Goal: Task Accomplishment & Management: Use online tool/utility

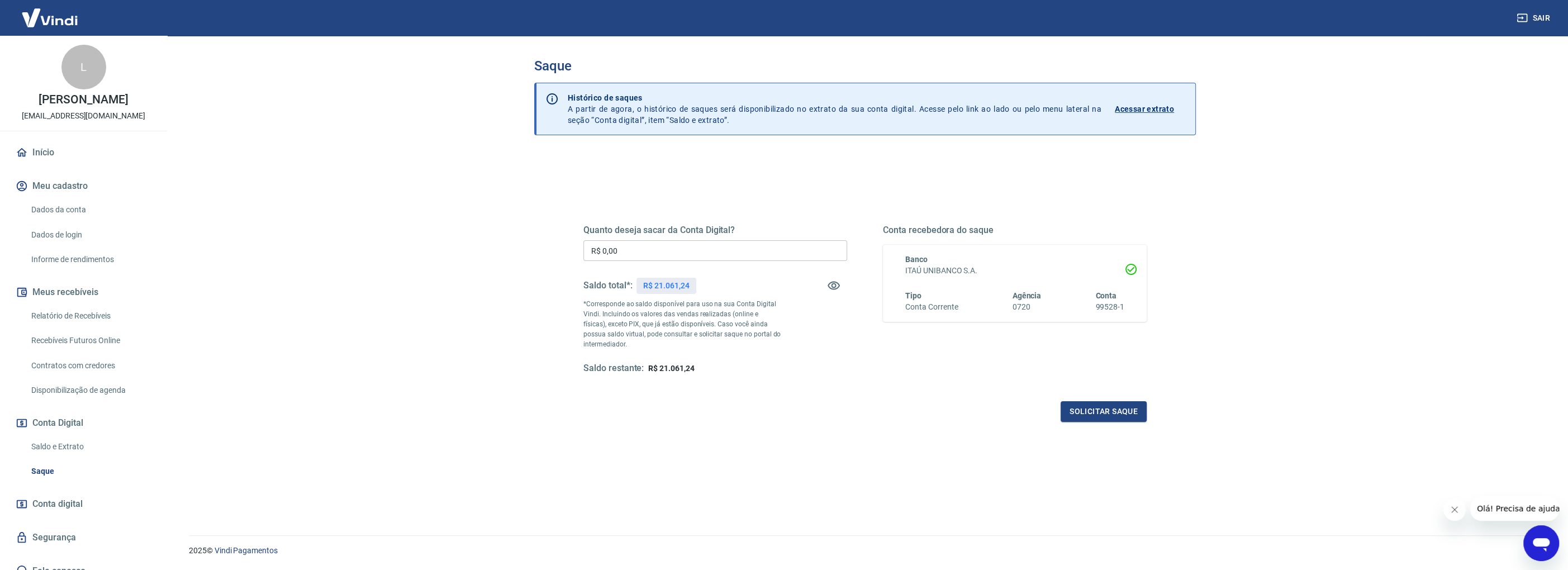
click at [611, 250] on input "R$ 0,00" at bounding box center [715, 250] width 264 height 21
click at [633, 255] on input "R$ 0,00" at bounding box center [715, 250] width 264 height 21
type input "R$ 21.061,24"
click at [1079, 405] on button "Solicitar saque" at bounding box center [1104, 411] width 86 height 21
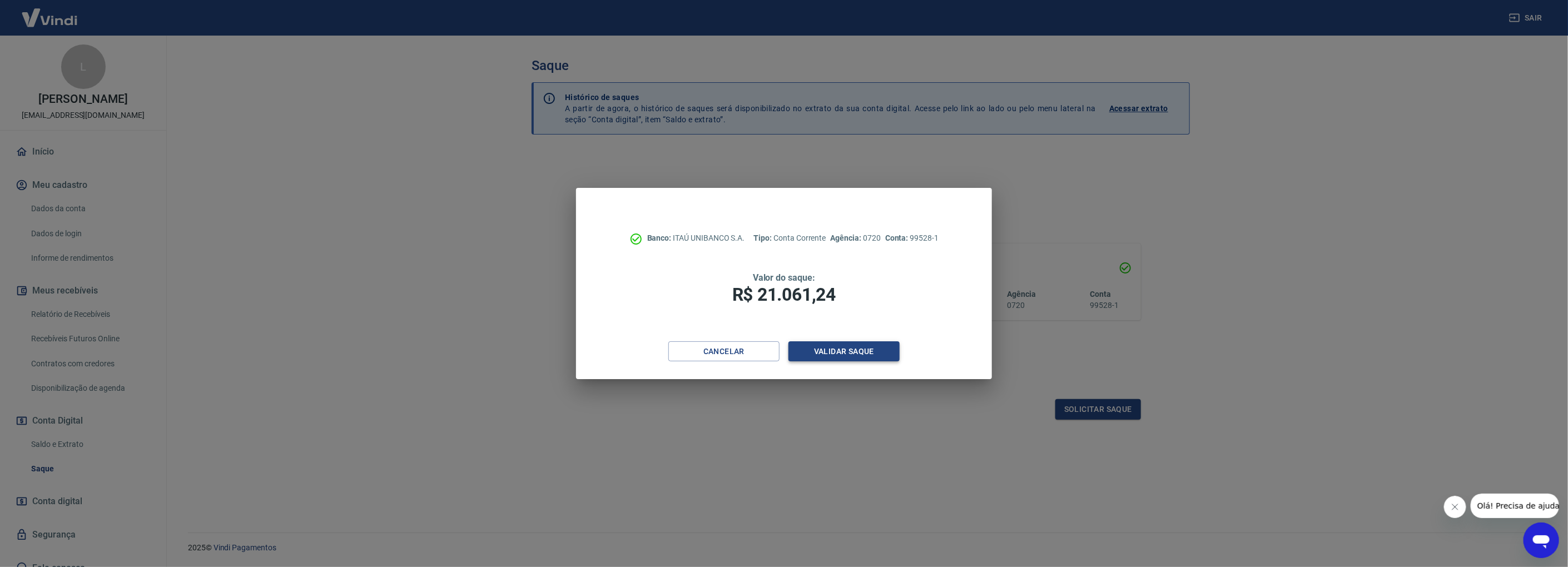
click at [859, 346] on button "Validar saque" at bounding box center [844, 351] width 111 height 21
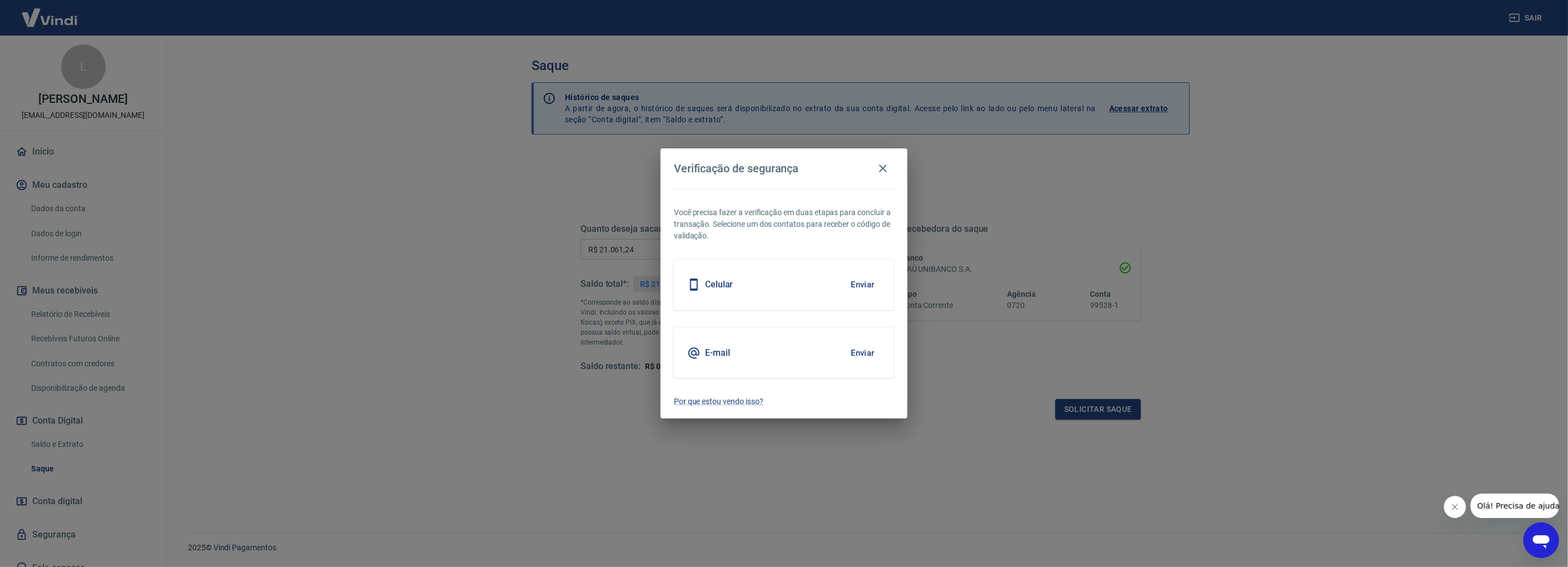
click at [860, 283] on button "Enviar" at bounding box center [862, 285] width 36 height 24
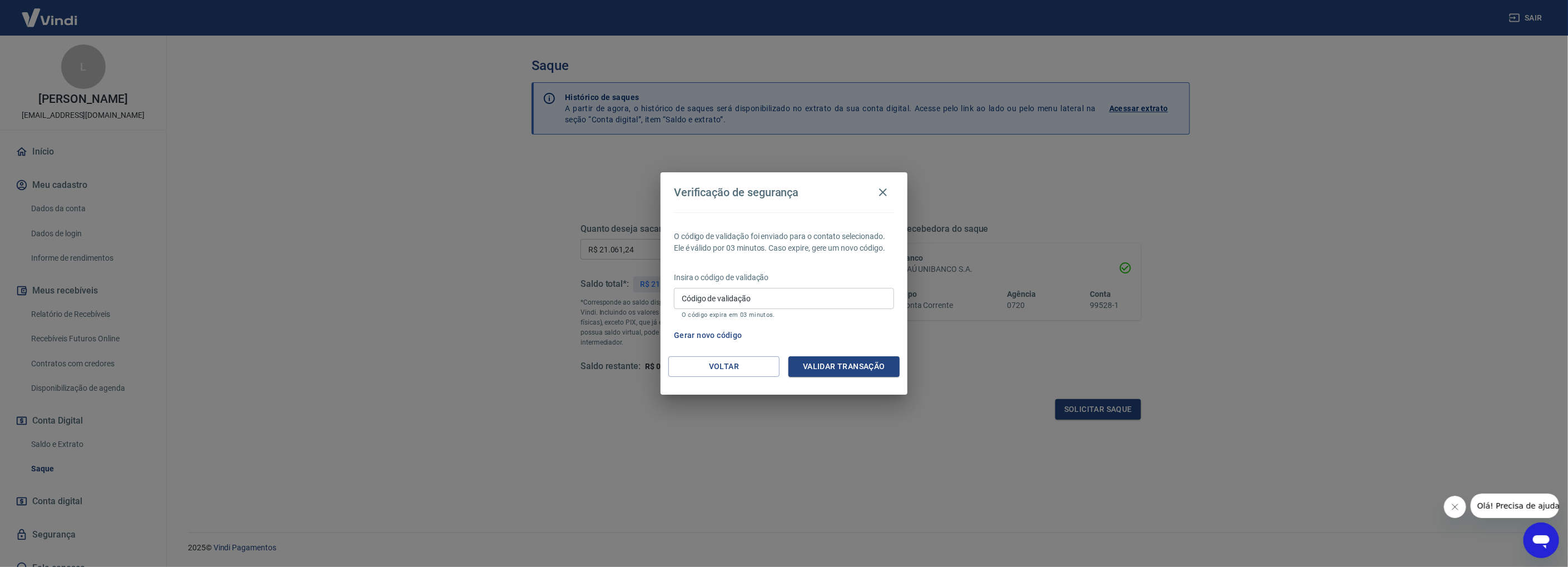
click at [802, 300] on input "Código de validação" at bounding box center [784, 298] width 220 height 21
type input "134183"
click at [850, 373] on button "Validar transação" at bounding box center [844, 366] width 111 height 21
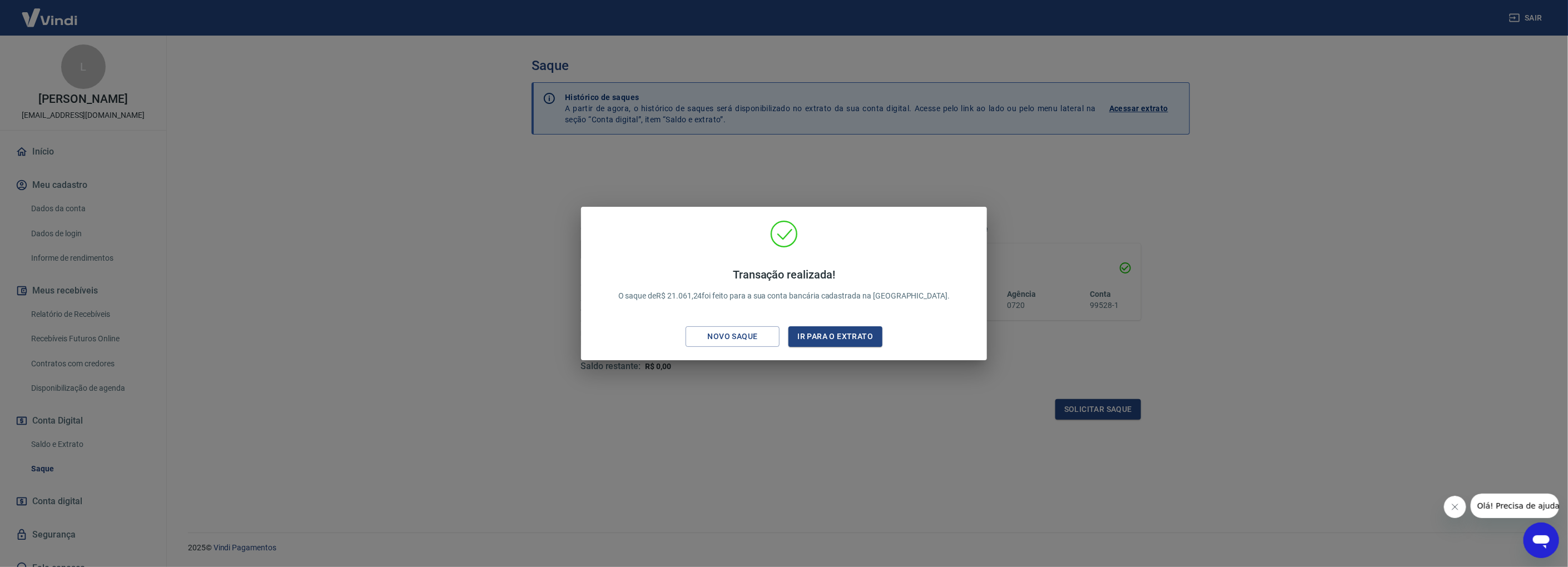
click at [1341, 336] on div "Transação realizada! O saque de R$ 21.061,24 foi feito para a sua conta bancári…" at bounding box center [784, 283] width 1568 height 567
